Goal: Task Accomplishment & Management: Complete application form

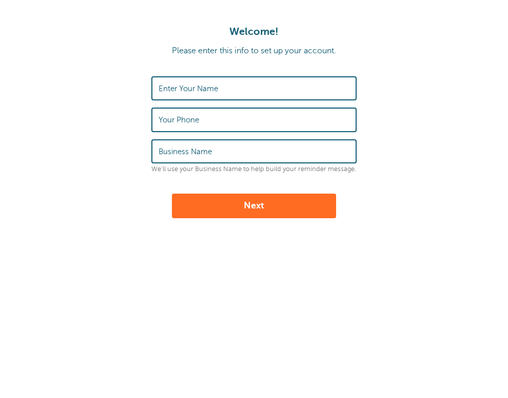
click at [217, 89] on label "Enter Your Name" at bounding box center [187, 88] width 59 height 9
click at [217, 89] on input "Enter Your Name" at bounding box center [253, 88] width 191 height 22
type input "[PERSON_NAME]"
type input "3604314432"
click at [188, 153] on label "Business Name" at bounding box center [184, 151] width 53 height 9
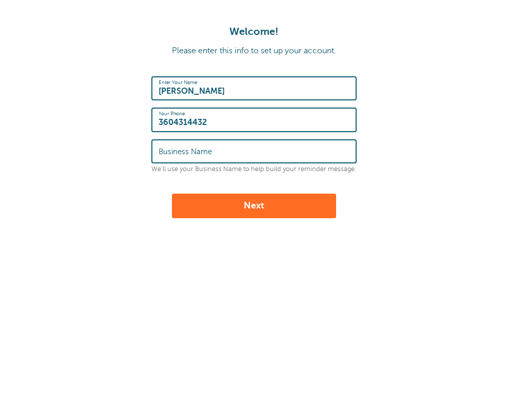
click at [188, 153] on input "Business Name" at bounding box center [253, 152] width 191 height 22
type input "ed"
click at [193, 199] on button "Next" at bounding box center [254, 206] width 164 height 25
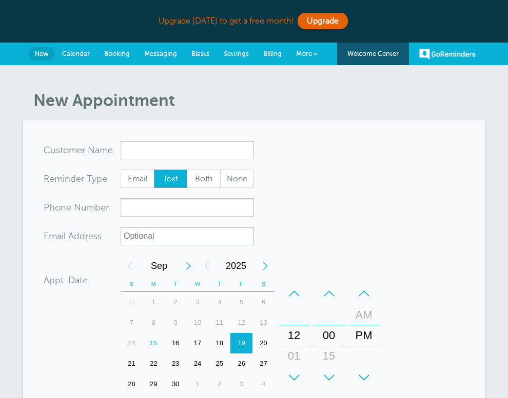
click at [290, 189] on form "You are creating a new customer. To use an existing customer select one from th…" at bounding box center [254, 351] width 421 height 421
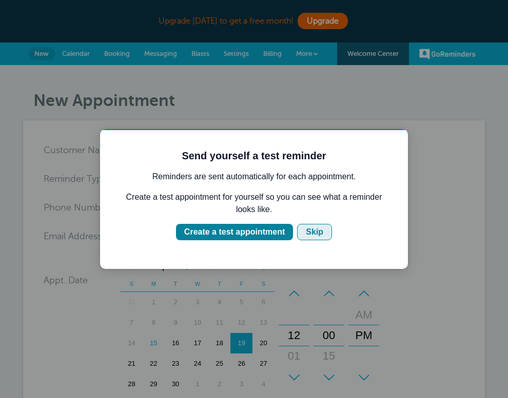
click at [308, 234] on div "Skip" at bounding box center [314, 232] width 17 height 12
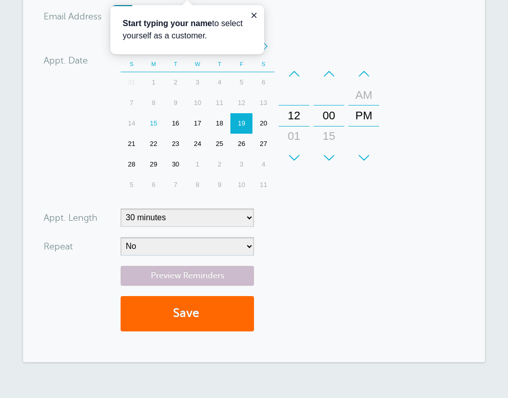
scroll to position [223, 0]
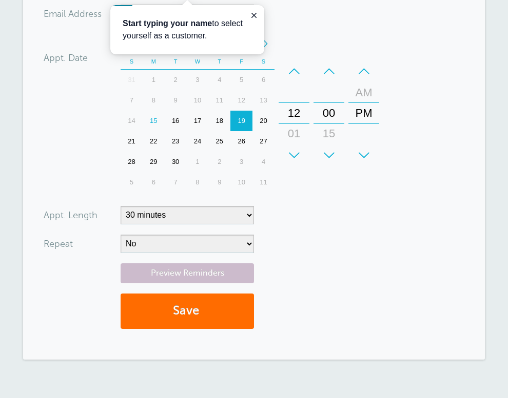
click at [216, 318] on button "Save" at bounding box center [187, 311] width 133 height 35
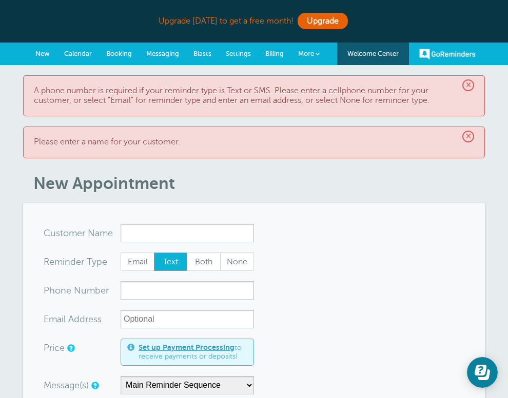
click at [169, 54] on span "Messaging" at bounding box center [162, 54] width 33 height 8
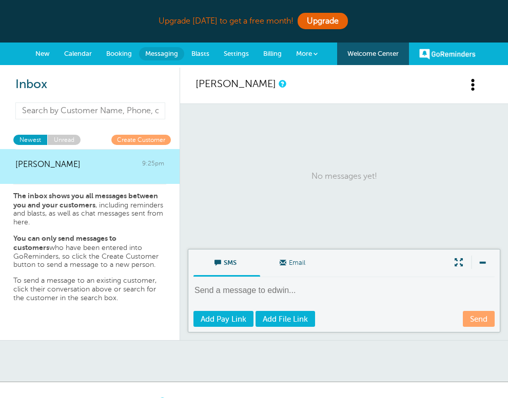
click at [136, 111] on input at bounding box center [90, 111] width 150 height 17
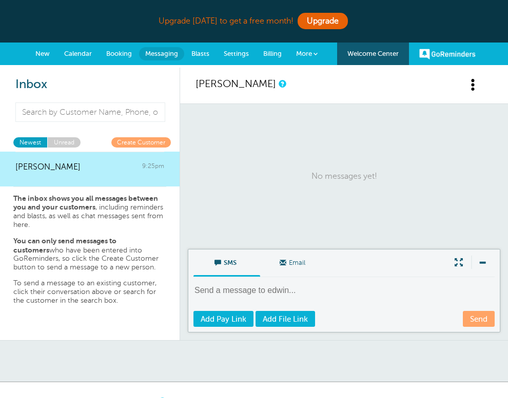
click at [87, 206] on strong "The inbox shows you all messages between you and your customers" at bounding box center [85, 202] width 145 height 17
click at [431, 54] on link "GoReminders" at bounding box center [447, 54] width 56 height 23
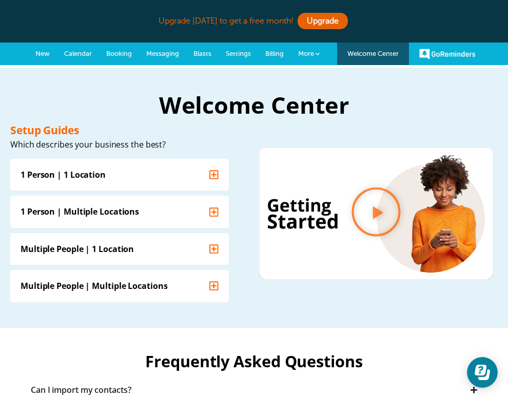
click at [164, 53] on span "Messaging" at bounding box center [162, 54] width 33 height 8
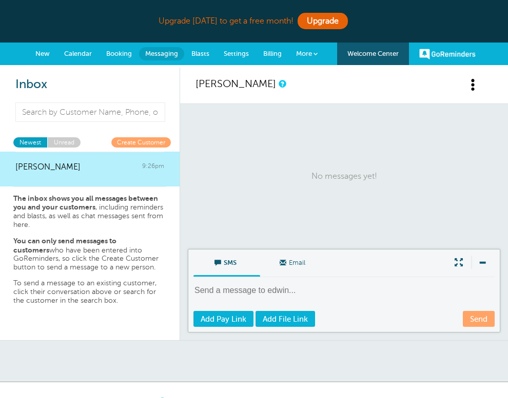
drag, startPoint x: 0, startPoint y: 0, endPoint x: 226, endPoint y: 280, distance: 359.9
click at [222, 289] on textarea at bounding box center [344, 297] width 303 height 25
click at [233, 263] on span "SMS" at bounding box center [226, 262] width 51 height 25
click at [0, 0] on input "SMS" at bounding box center [0, 0] width 0 height 0
click at [138, 142] on link "Create Customer" at bounding box center [140, 142] width 59 height 10
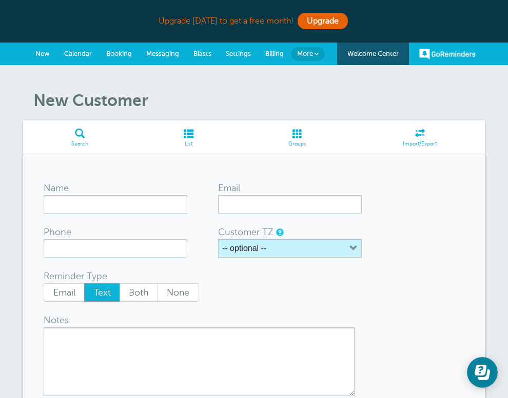
click at [233, 244] on label "-- optional --" at bounding box center [244, 248] width 44 height 9
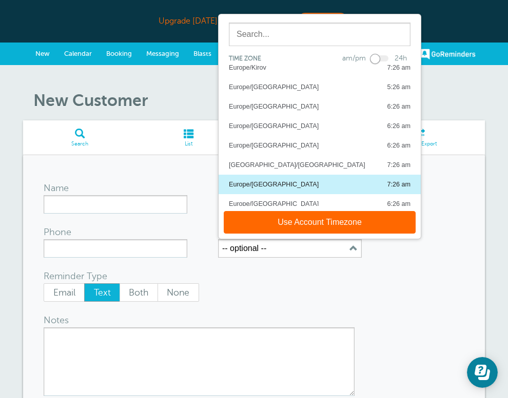
scroll to position [768, 0]
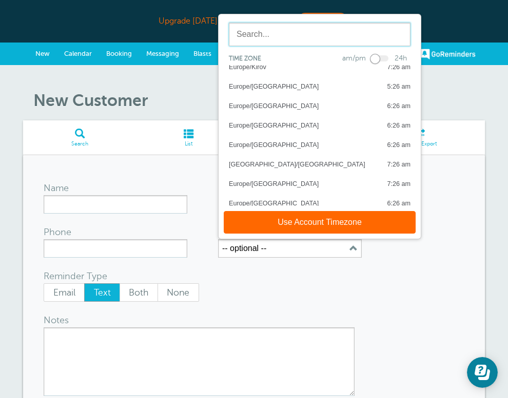
click at [262, 29] on input "text" at bounding box center [320, 35] width 182 height 24
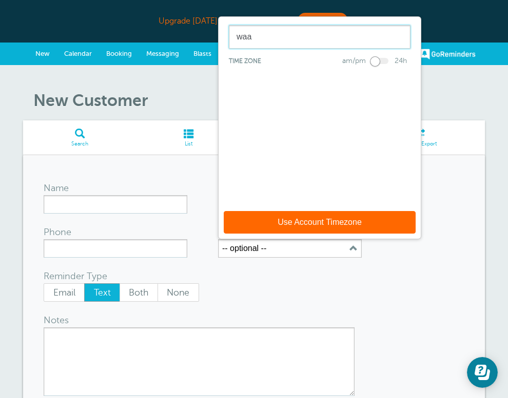
scroll to position [0, 0]
type input "w"
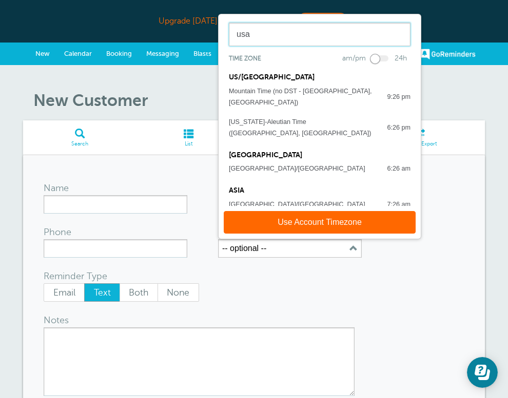
type input "usa"
click at [386, 271] on form "Name Email Phone Customer TZ -- optional -- usa Time zone am/pm 24h US/CANADA A…" at bounding box center [254, 307] width 421 height 262
